Goal: Task Accomplishment & Management: Manage account settings

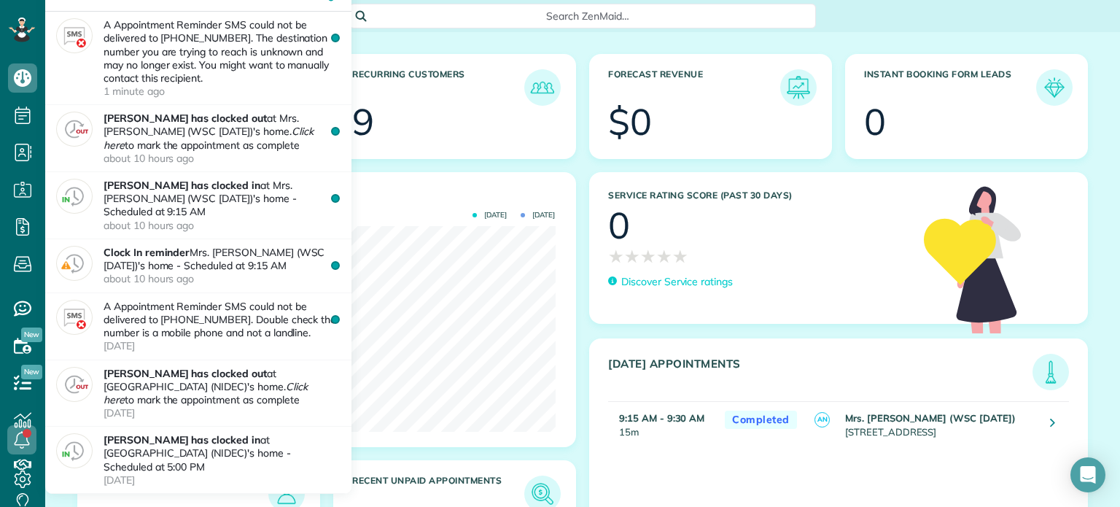
scroll to position [205, 462]
click at [10, 443] on icon at bounding box center [21, 439] width 29 height 29
click at [20, 443] on icon at bounding box center [21, 439] width 29 height 29
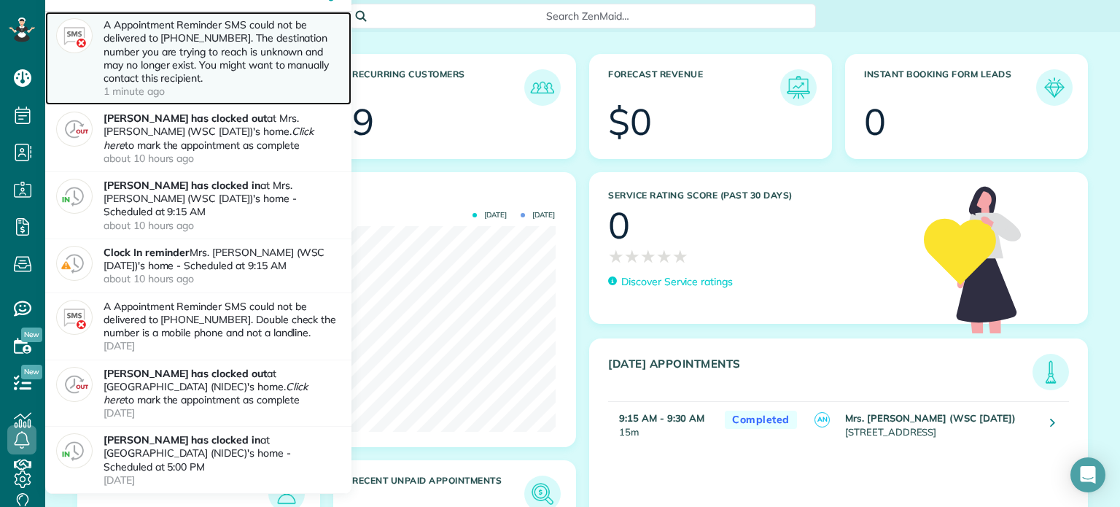
click at [201, 93] on p "A Appointment Reminder SMS could not be delivered to +18123871310. The destinat…" at bounding box center [222, 57] width 237 height 79
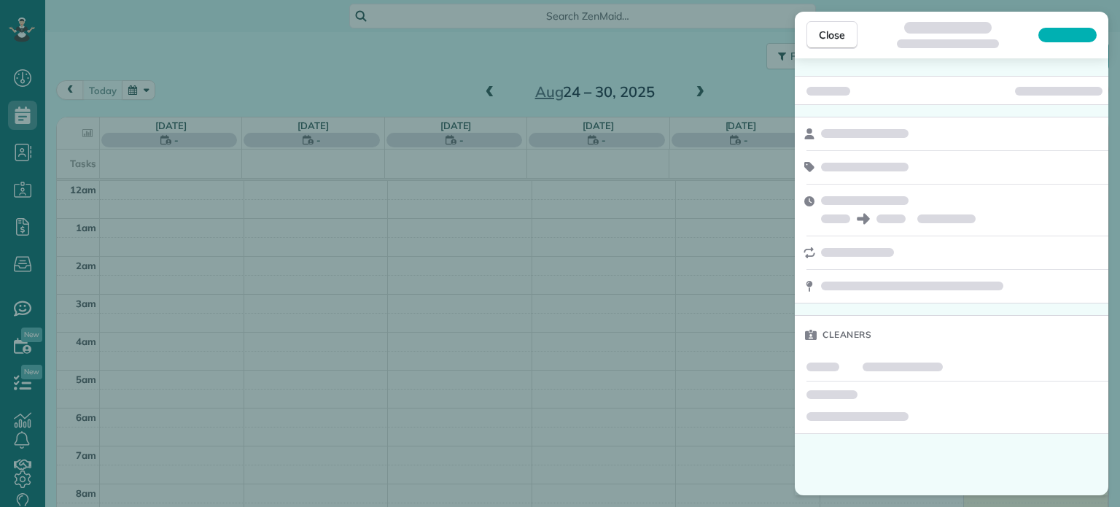
scroll to position [264, 0]
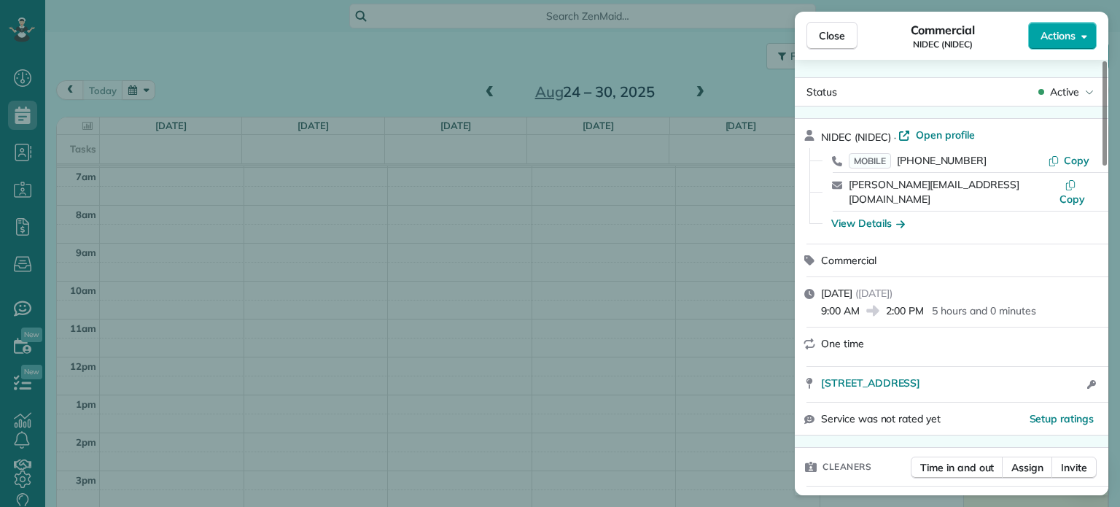
click at [1051, 37] on span "Actions" at bounding box center [1058, 35] width 35 height 15
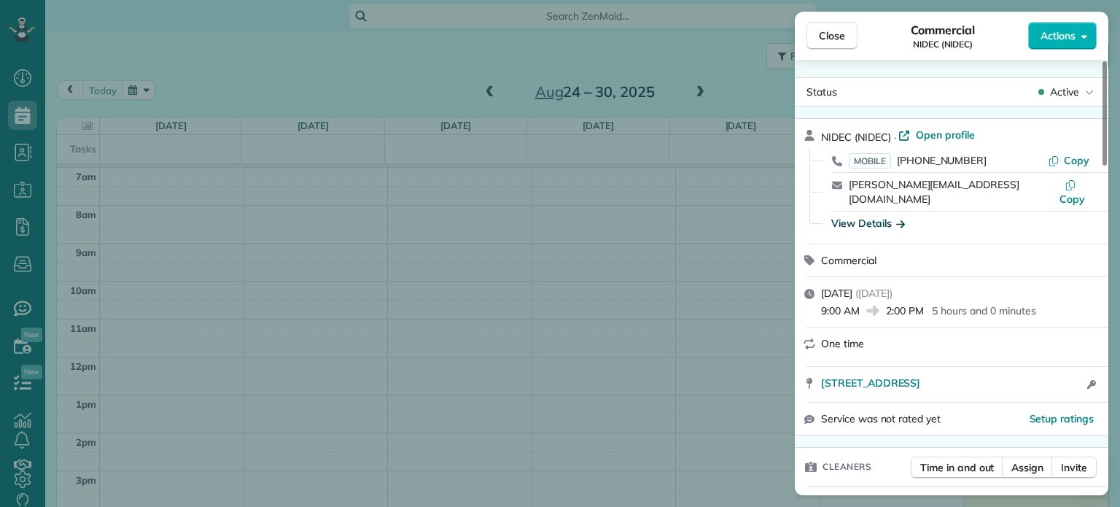
click at [882, 216] on div "View Details" at bounding box center [868, 223] width 74 height 15
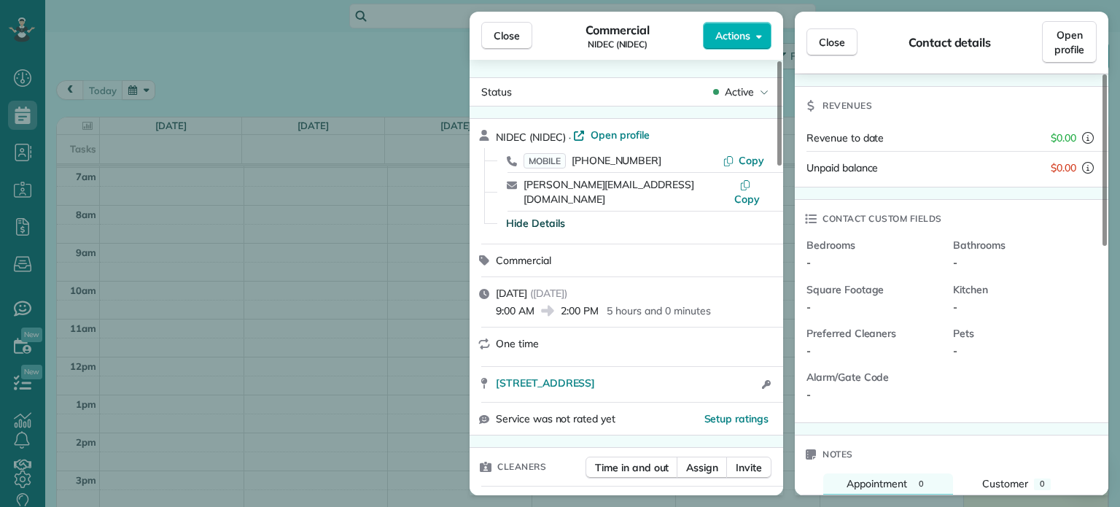
scroll to position [0, 0]
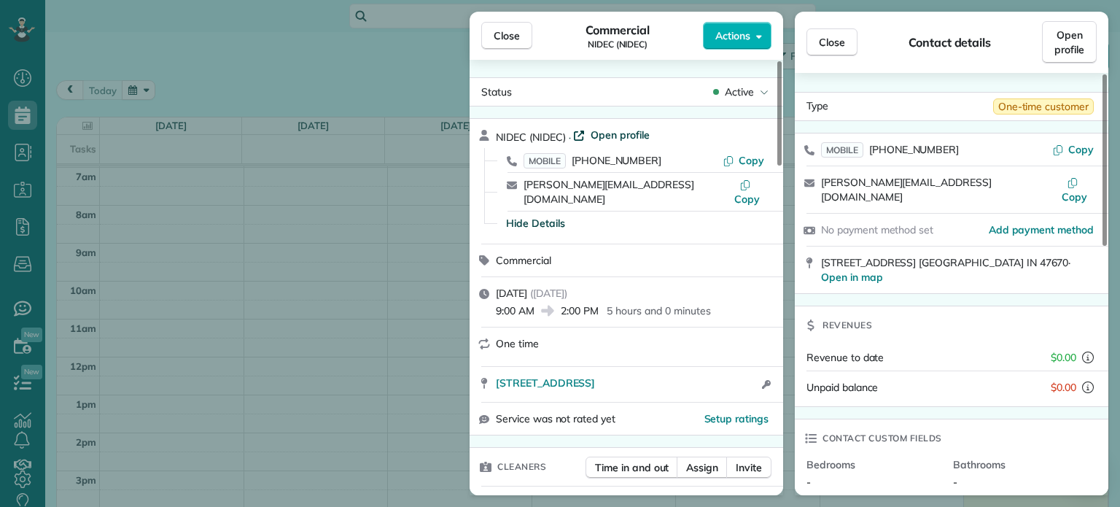
click at [615, 133] on span "Open profile" at bounding box center [620, 135] width 59 height 15
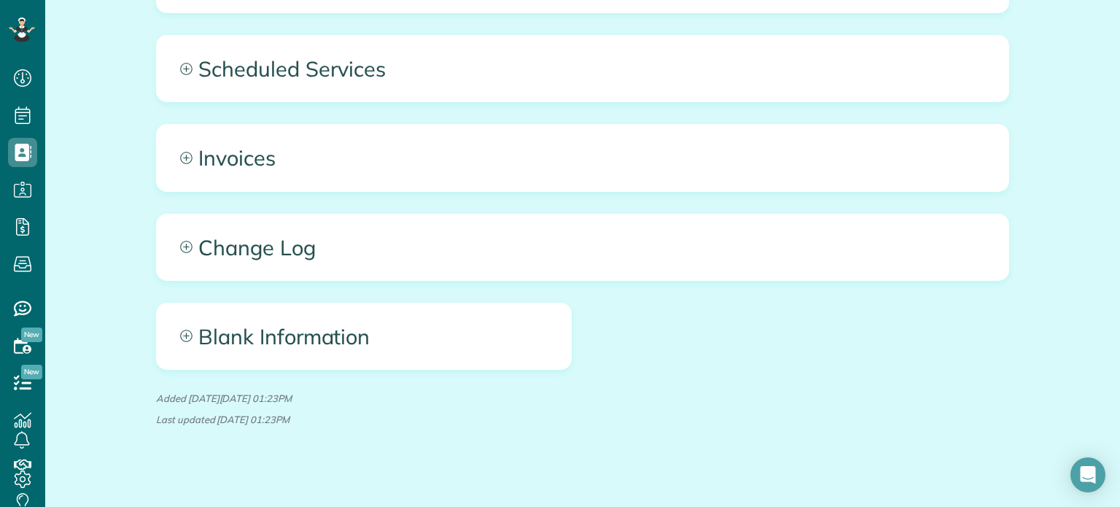
scroll to position [636, 0]
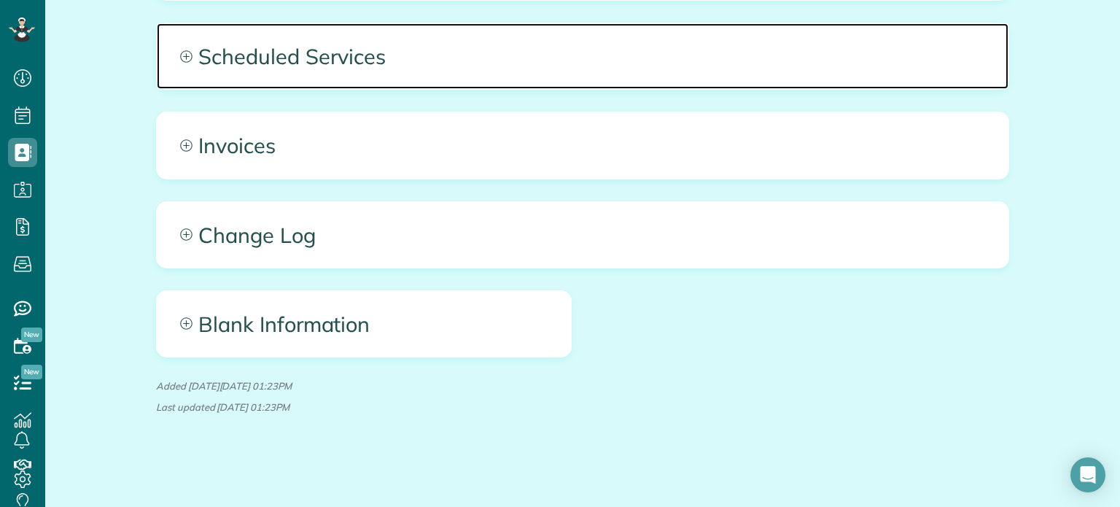
click at [180, 50] on icon at bounding box center [186, 56] width 12 height 12
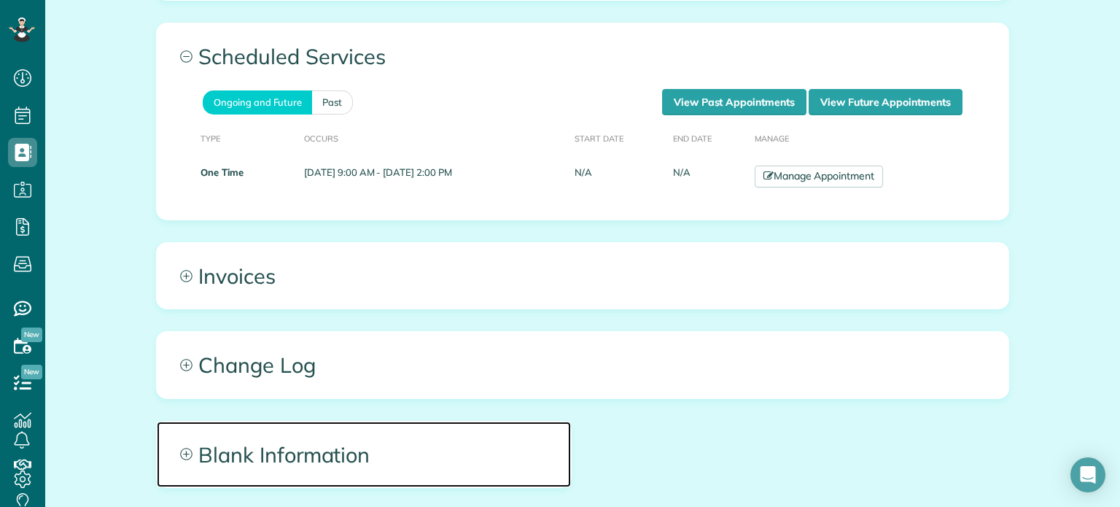
click at [180, 452] on icon at bounding box center [186, 454] width 12 height 12
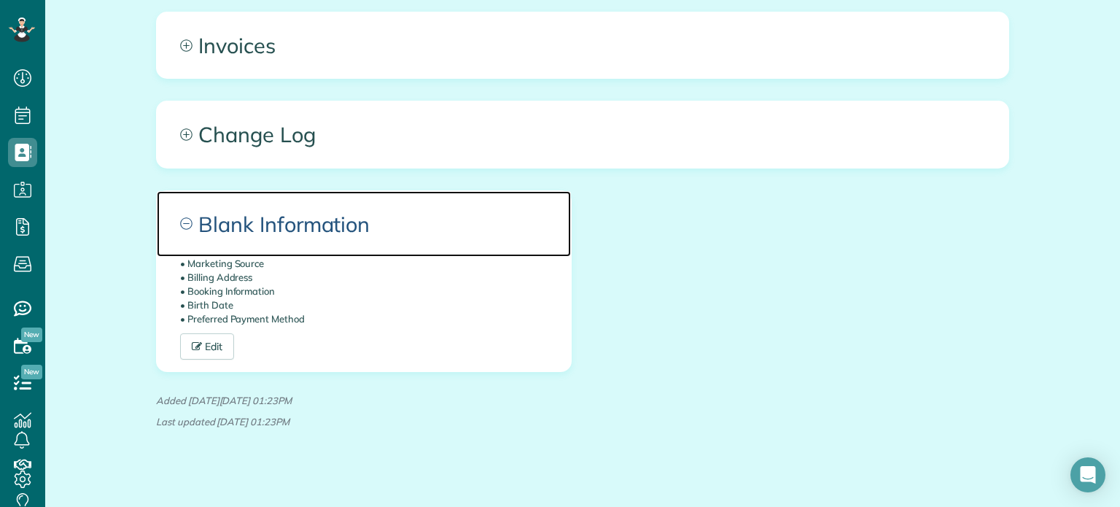
scroll to position [881, 0]
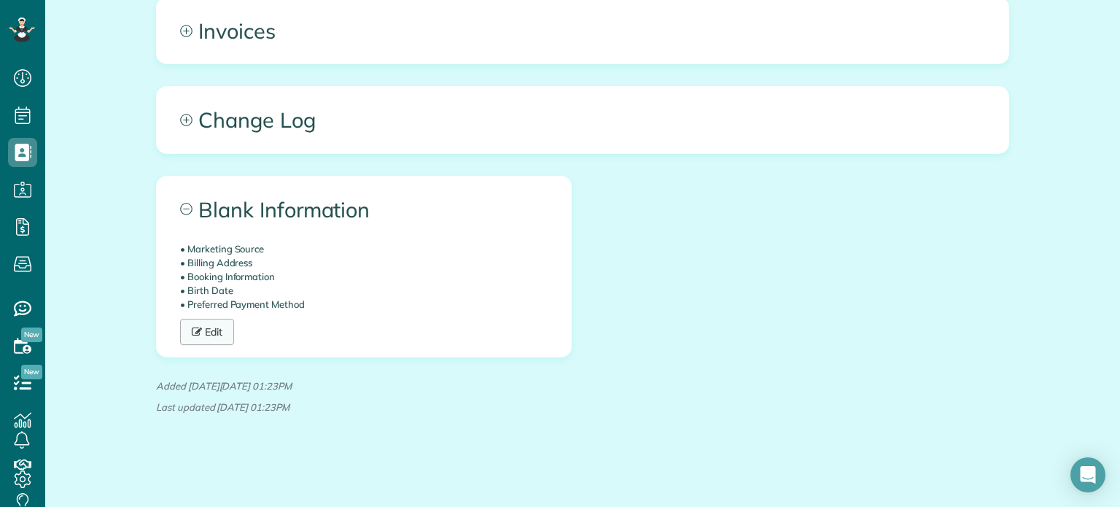
click at [184, 332] on link "Edit" at bounding box center [207, 332] width 54 height 26
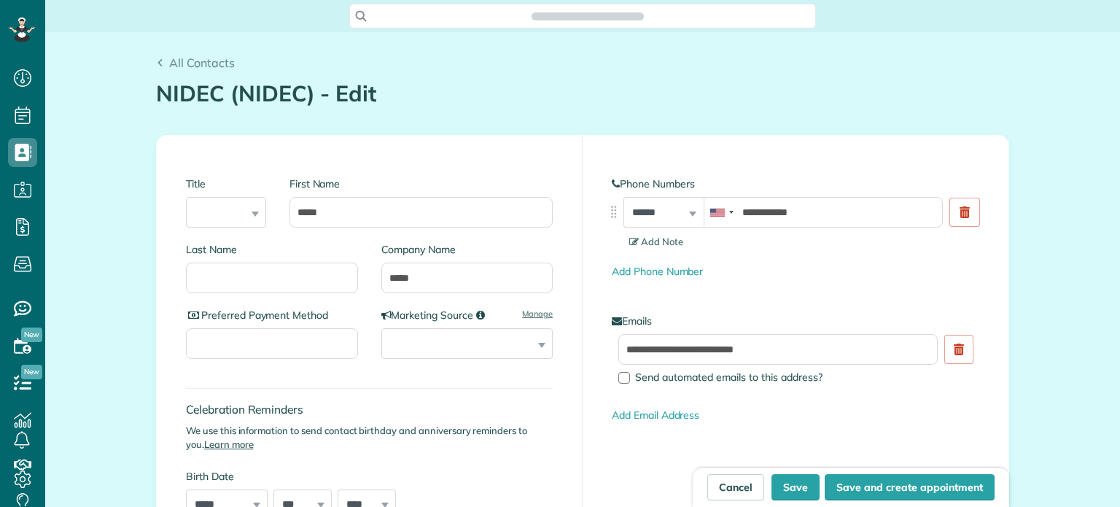
type input "**********"
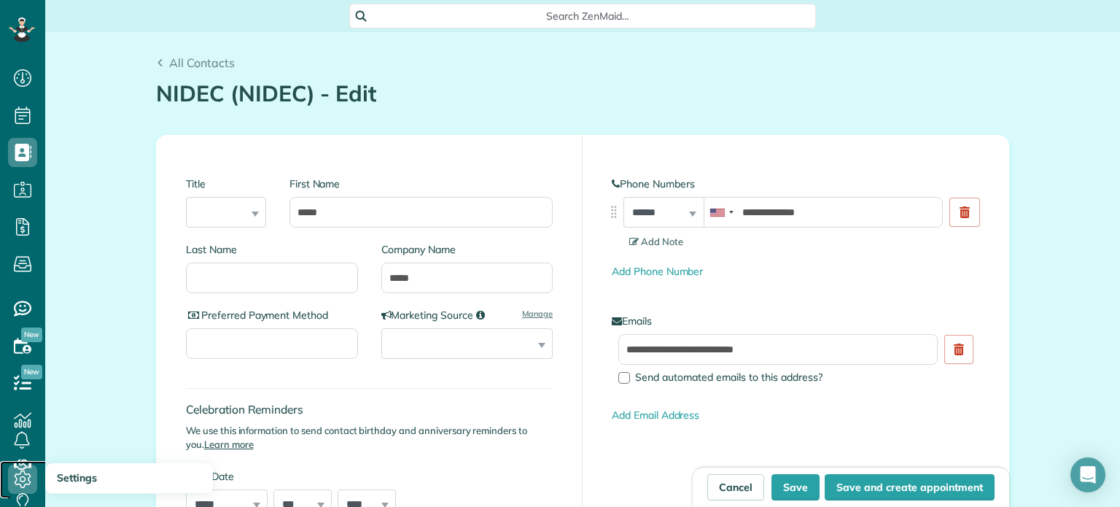
click at [15, 478] on icon at bounding box center [22, 478] width 29 height 29
